Goal: Information Seeking & Learning: Learn about a topic

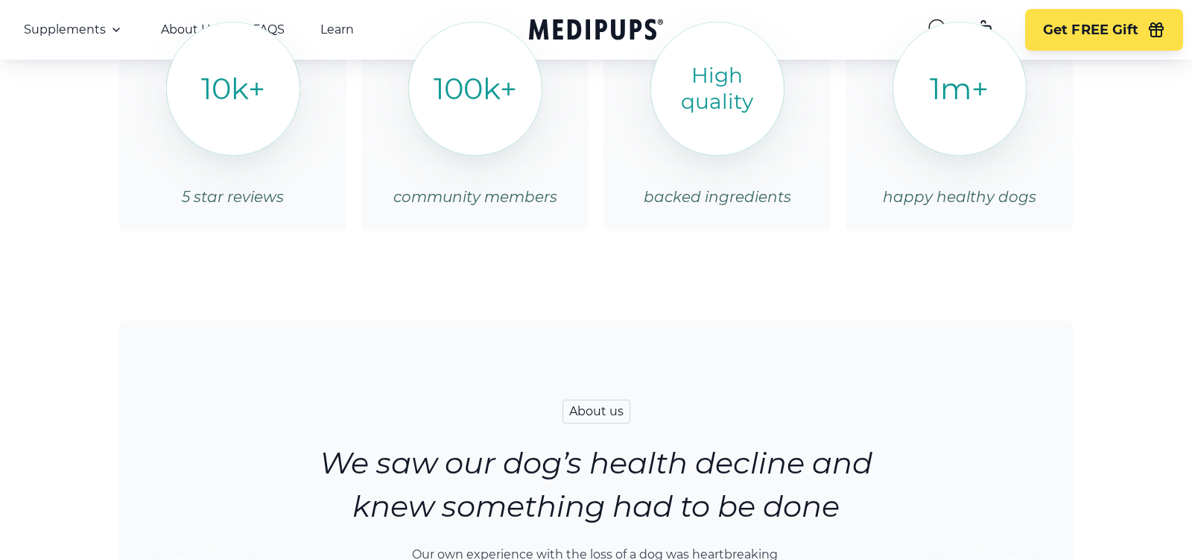
scroll to position [2013, 0]
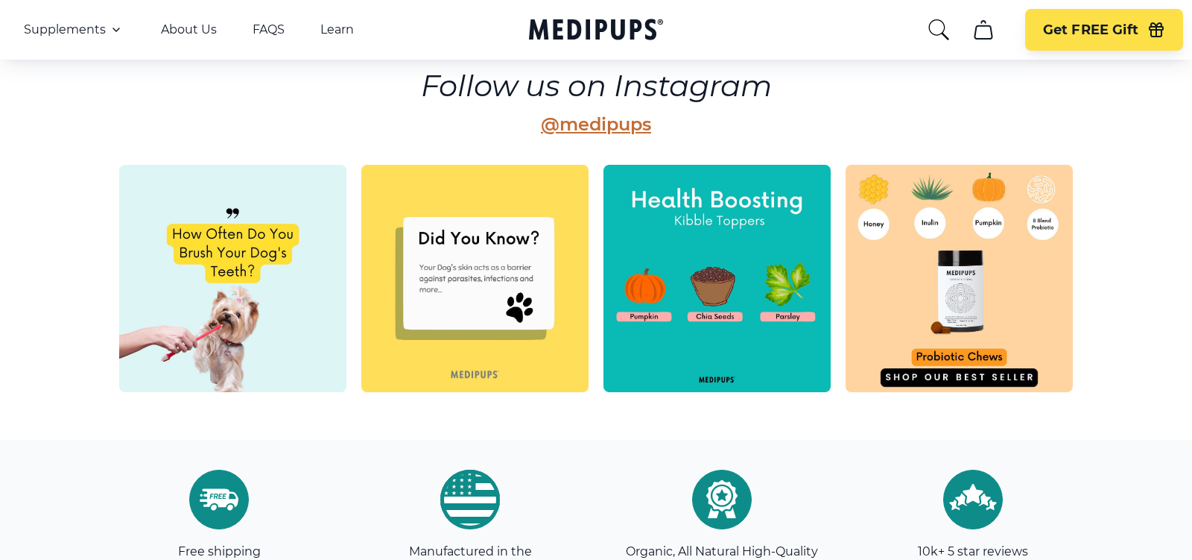
scroll to position [3991, 0]
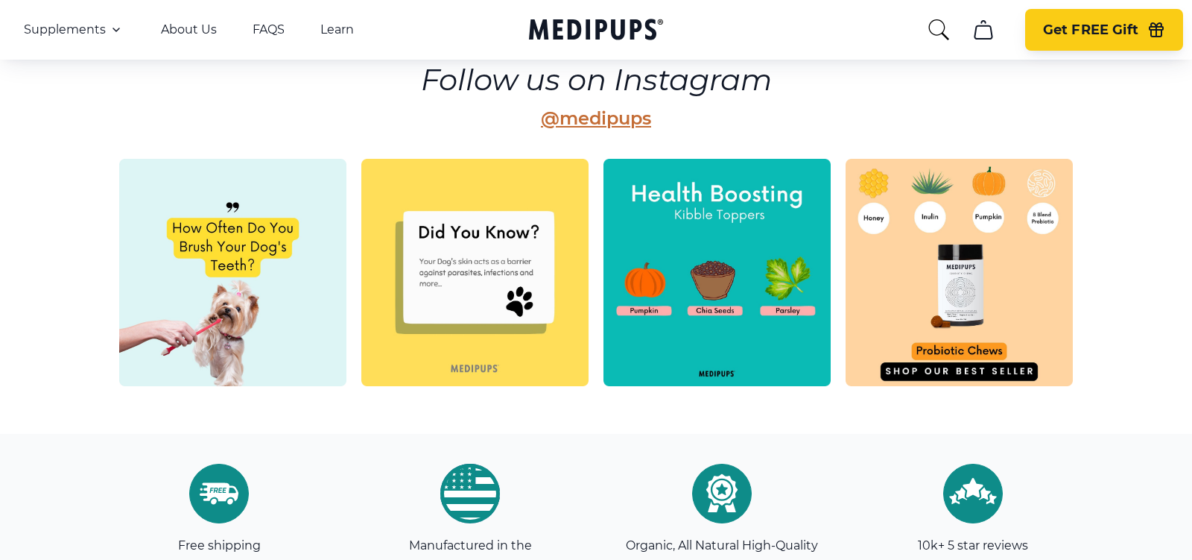
click at [1056, 45] on button "Get FREE Gift" at bounding box center [1104, 30] width 158 height 42
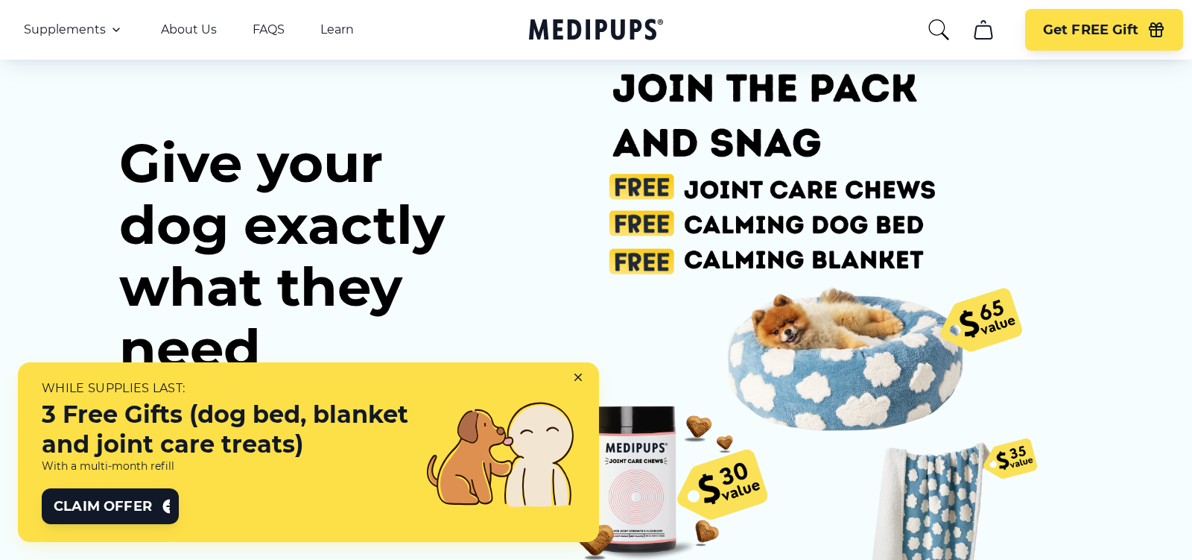
scroll to position [72, 0]
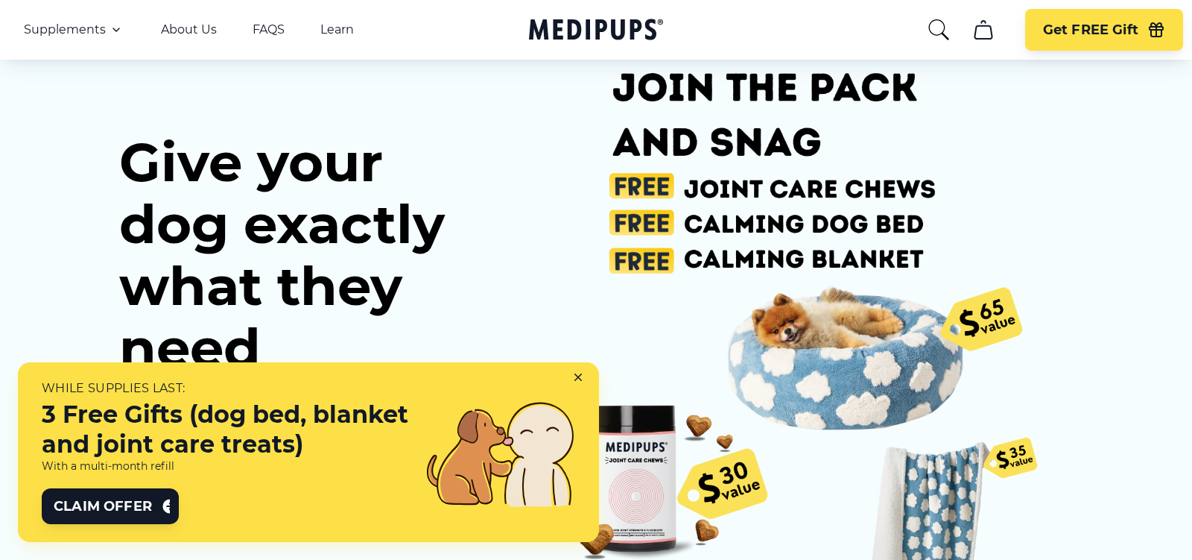
click at [581, 380] on icon at bounding box center [578, 377] width 6 height 6
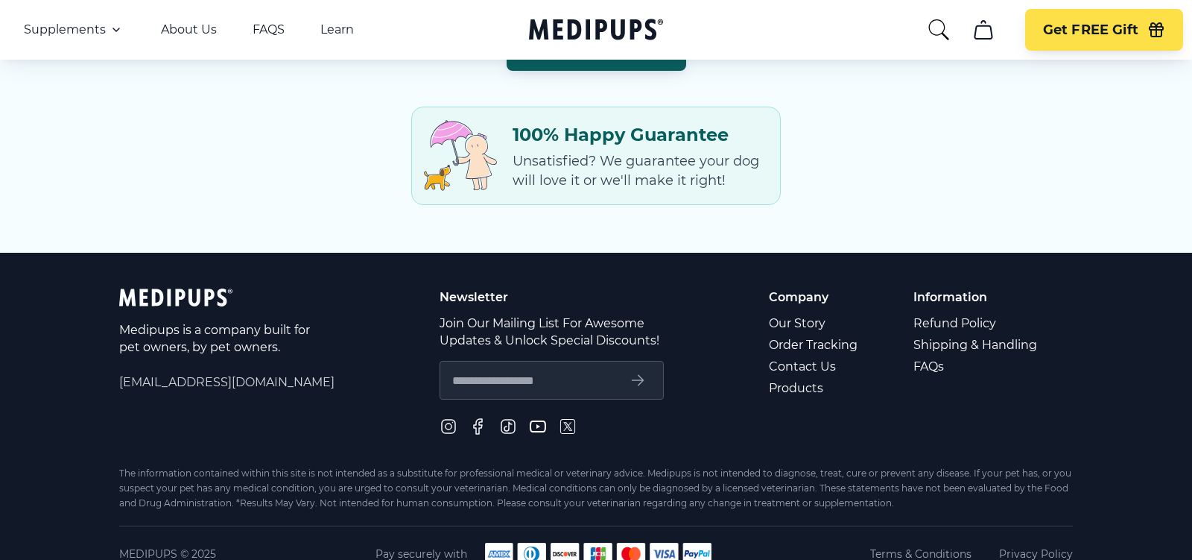
scroll to position [2234, 0]
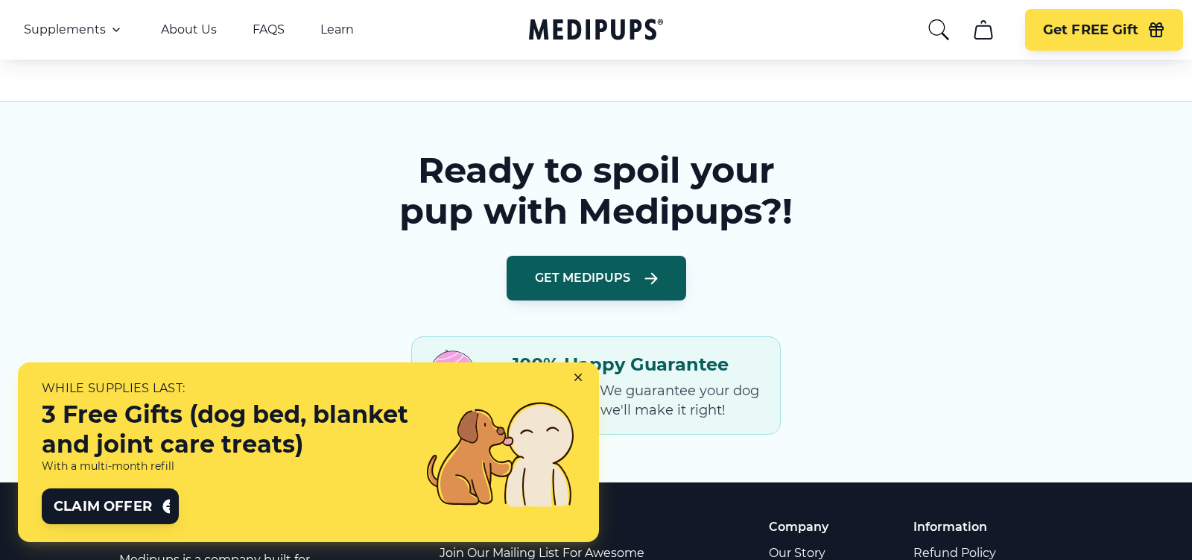
scroll to position [2234, 0]
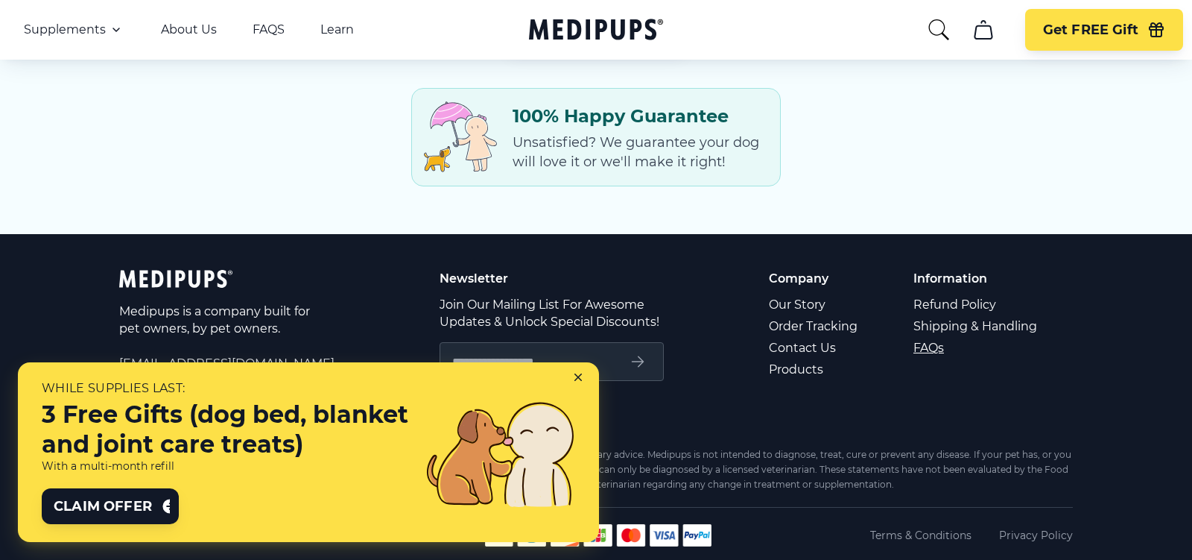
click at [926, 337] on link "FAQs" at bounding box center [977, 348] width 126 height 22
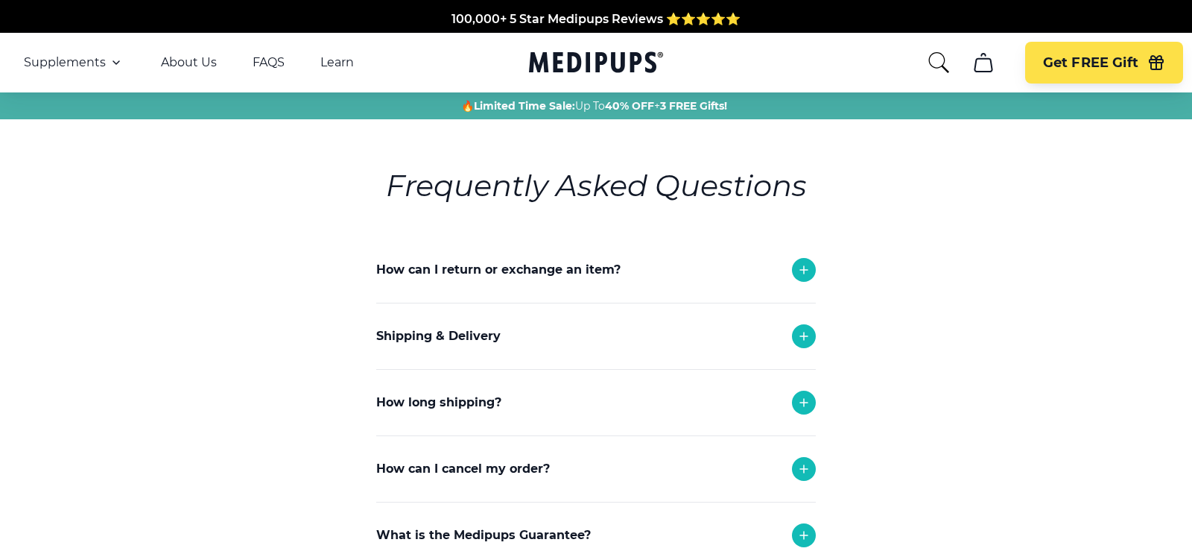
click at [739, 280] on div "How can I return or exchange an item?" at bounding box center [596, 270] width 440 height 66
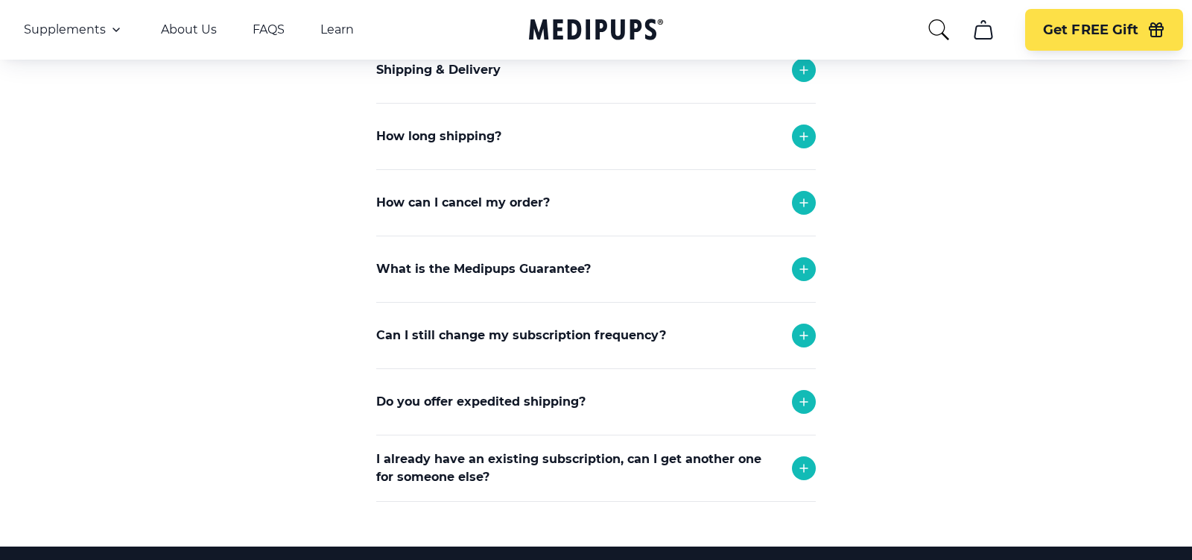
click at [739, 283] on div "What is the Medipups Guarantee?" at bounding box center [596, 269] width 440 height 66
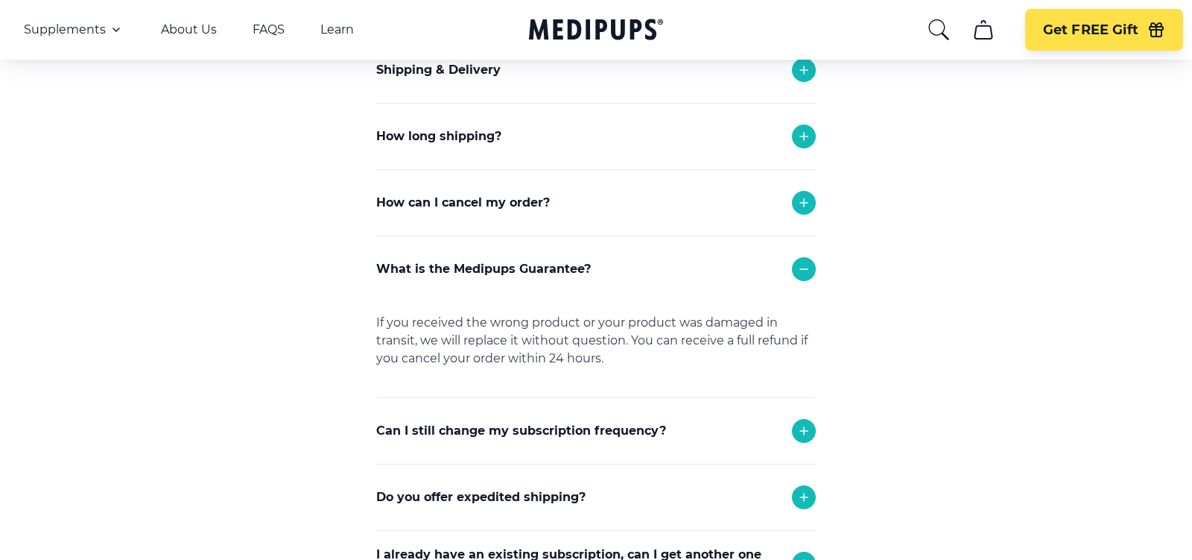
scroll to position [992, 0]
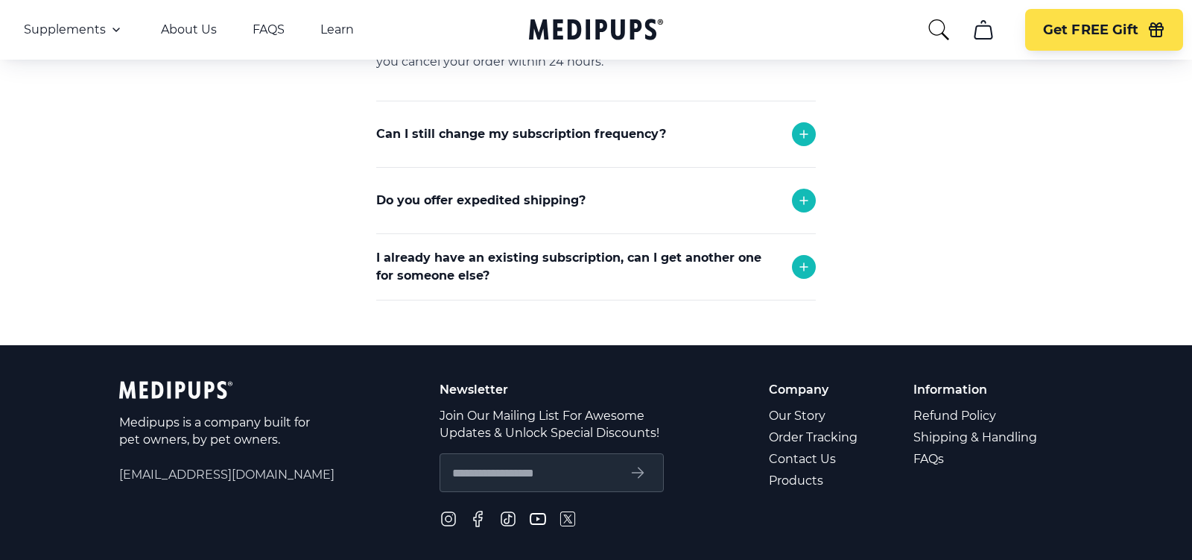
click at [750, 287] on div "I already have an existing subscription, can I get another one for someone else?" at bounding box center [596, 267] width 440 height 66
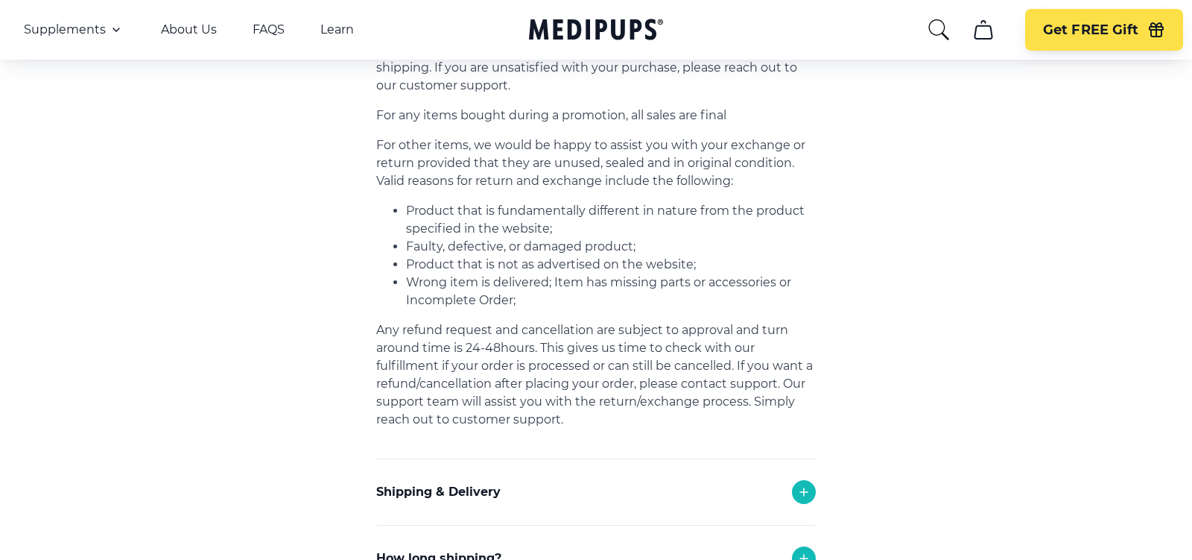
scroll to position [0, 0]
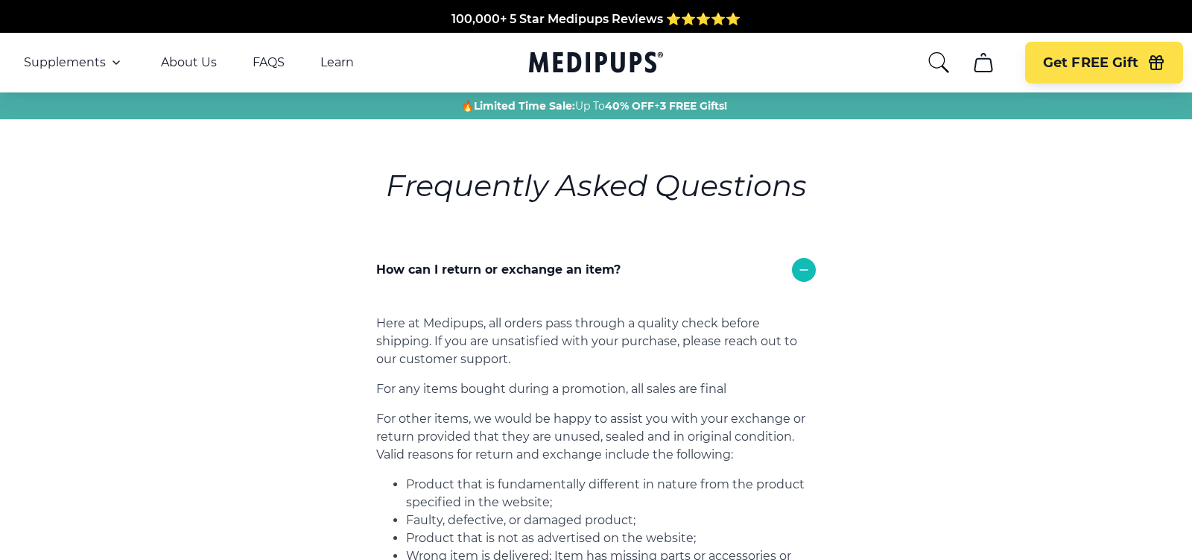
click at [588, 39] on nav "Supplements Supplements Probiotics & Gut Health Tasty, science-backed soft chew…" at bounding box center [596, 63] width 1192 height 60
click at [583, 52] on icon "Medipups" at bounding box center [596, 62] width 134 height 28
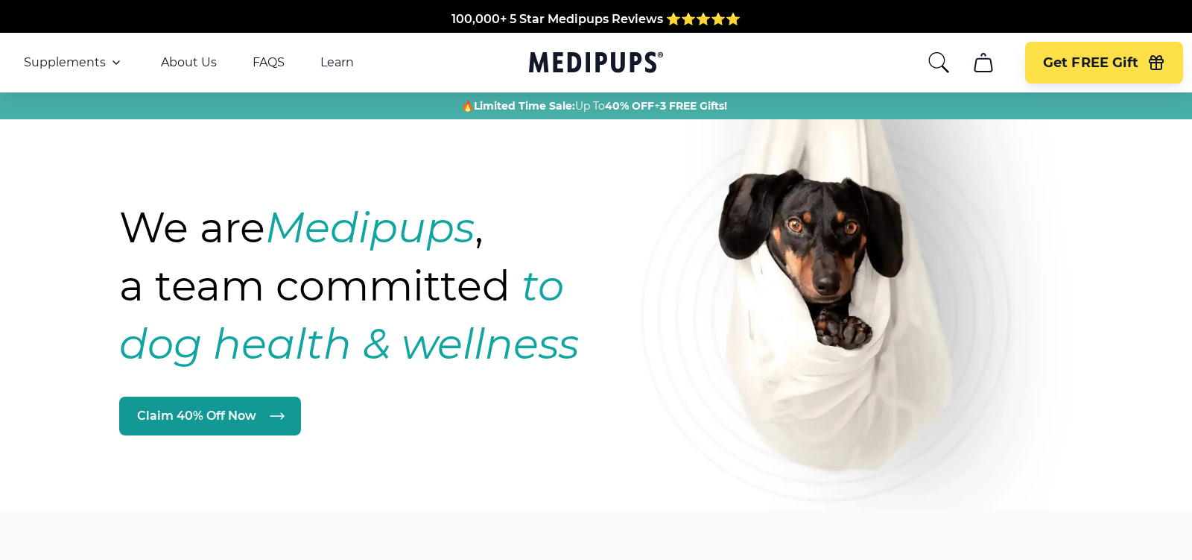
click at [945, 61] on icon "search" at bounding box center [939, 63] width 24 height 24
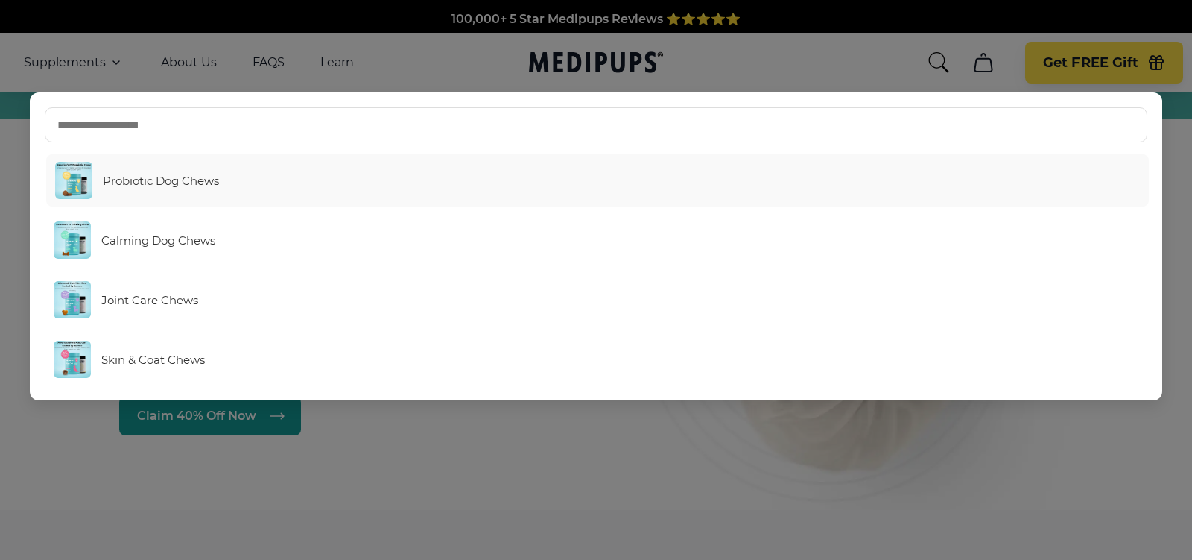
click at [131, 189] on link "Probiotic Dog Chews" at bounding box center [597, 180] width 1103 height 52
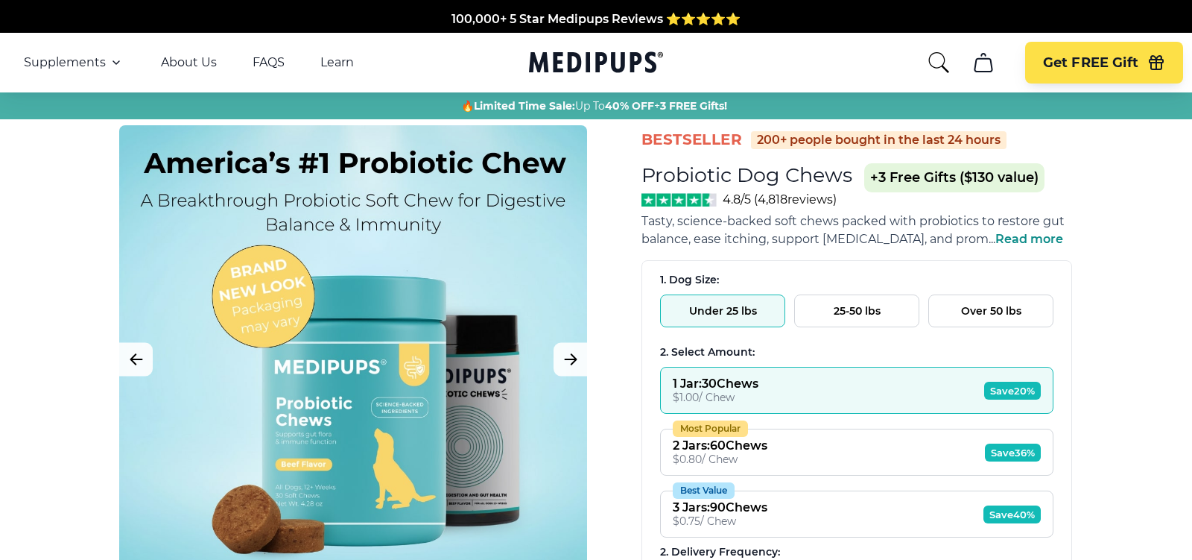
scroll to position [537, 0]
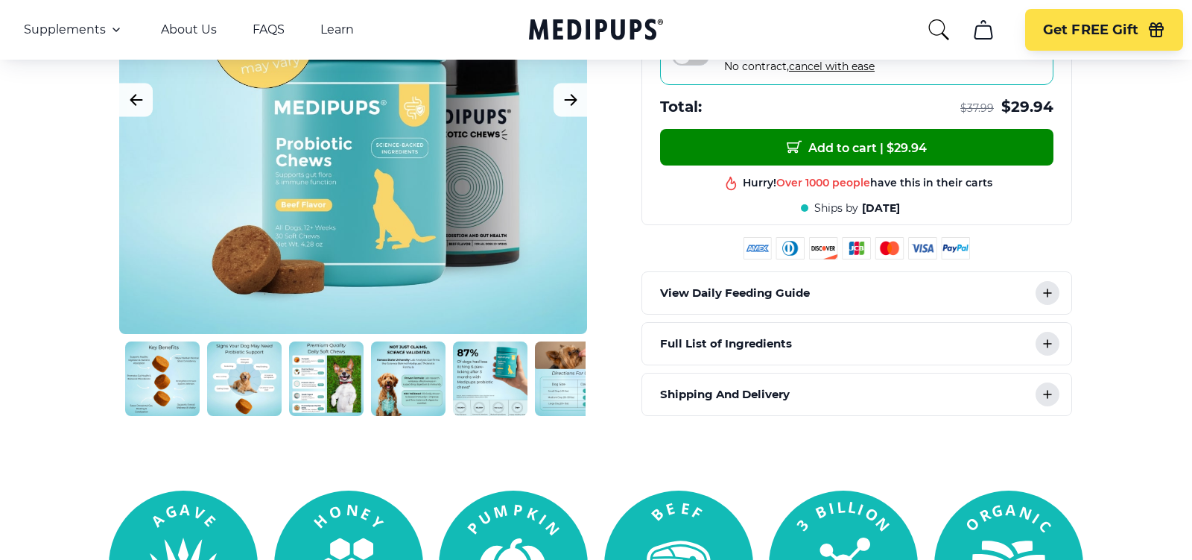
drag, startPoint x: 562, startPoint y: 359, endPoint x: 445, endPoint y: 359, distance: 117.0
click at [453, 359] on img at bounding box center [490, 378] width 75 height 75
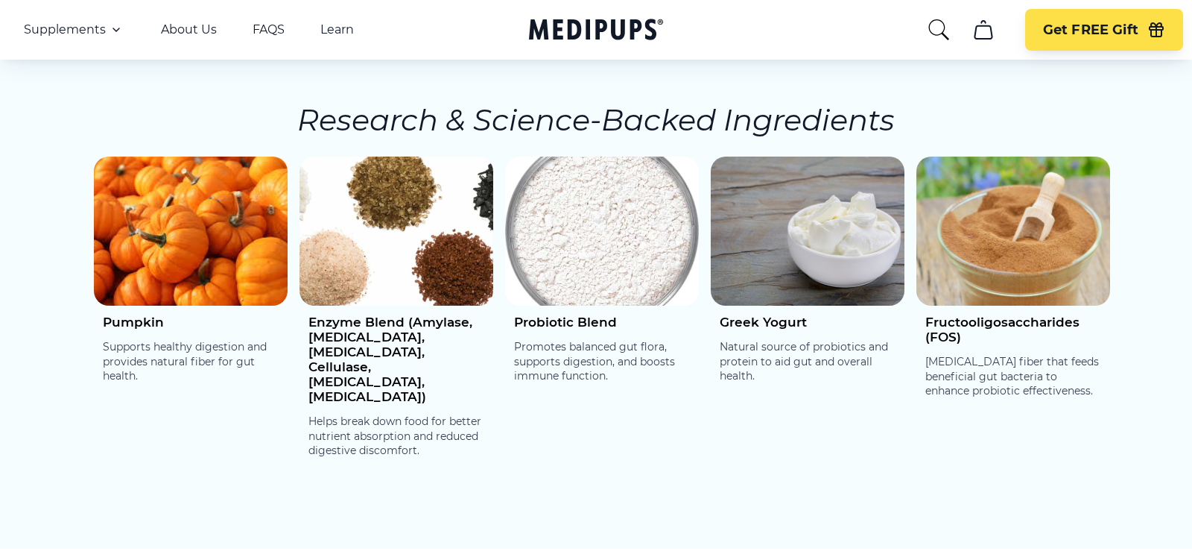
scroll to position [2301, 0]
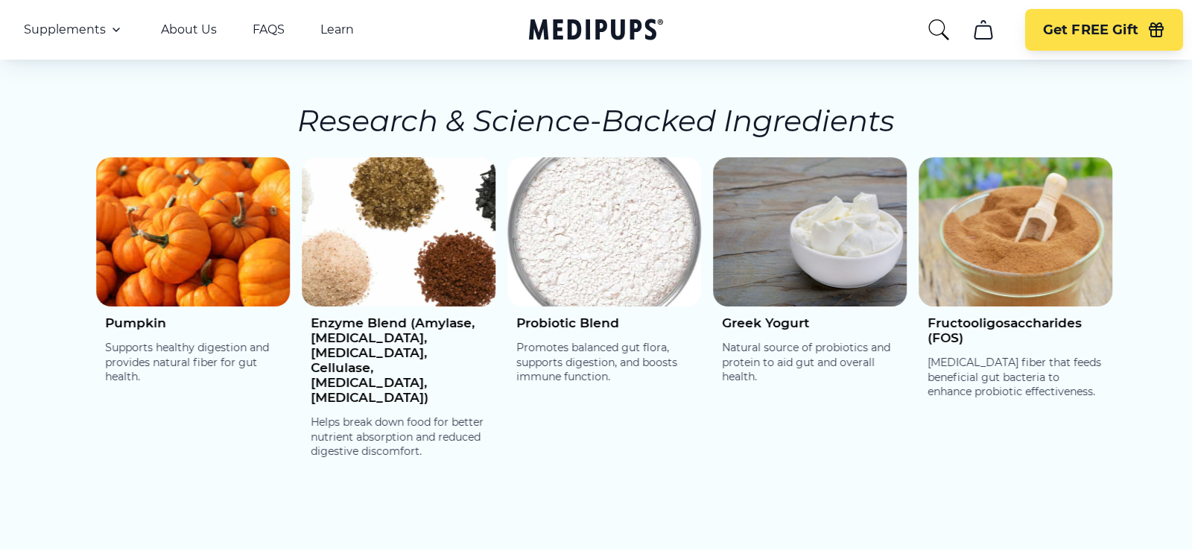
drag, startPoint x: 581, startPoint y: 260, endPoint x: 667, endPoint y: 260, distance: 86.5
click at [667, 260] on img at bounding box center [605, 231] width 194 height 149
drag, startPoint x: 667, startPoint y: 260, endPoint x: 429, endPoint y: 262, distance: 237.7
click at [508, 260] on img at bounding box center [605, 231] width 194 height 149
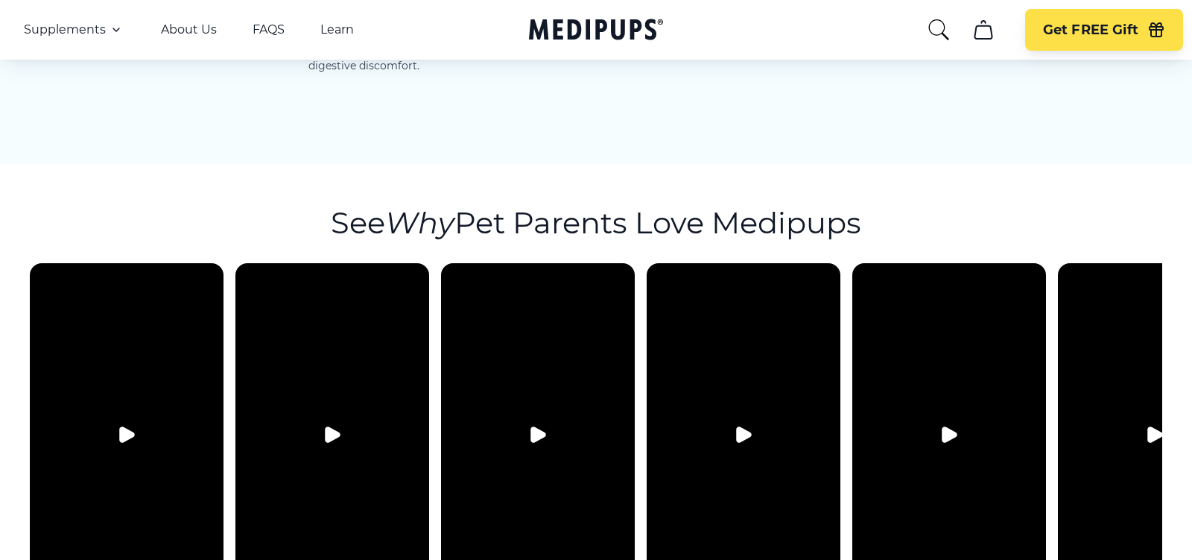
scroll to position [2616, 0]
